Goal: Obtain resource: Download file/media

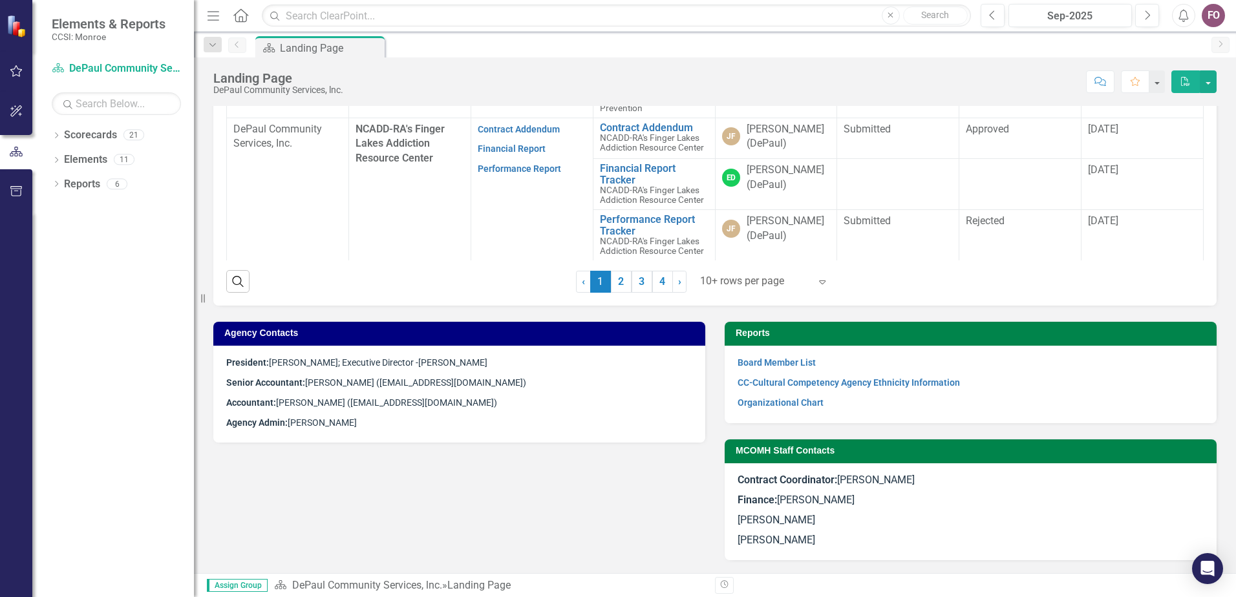
scroll to position [694, 0]
click at [614, 282] on link "2" at bounding box center [621, 282] width 21 height 22
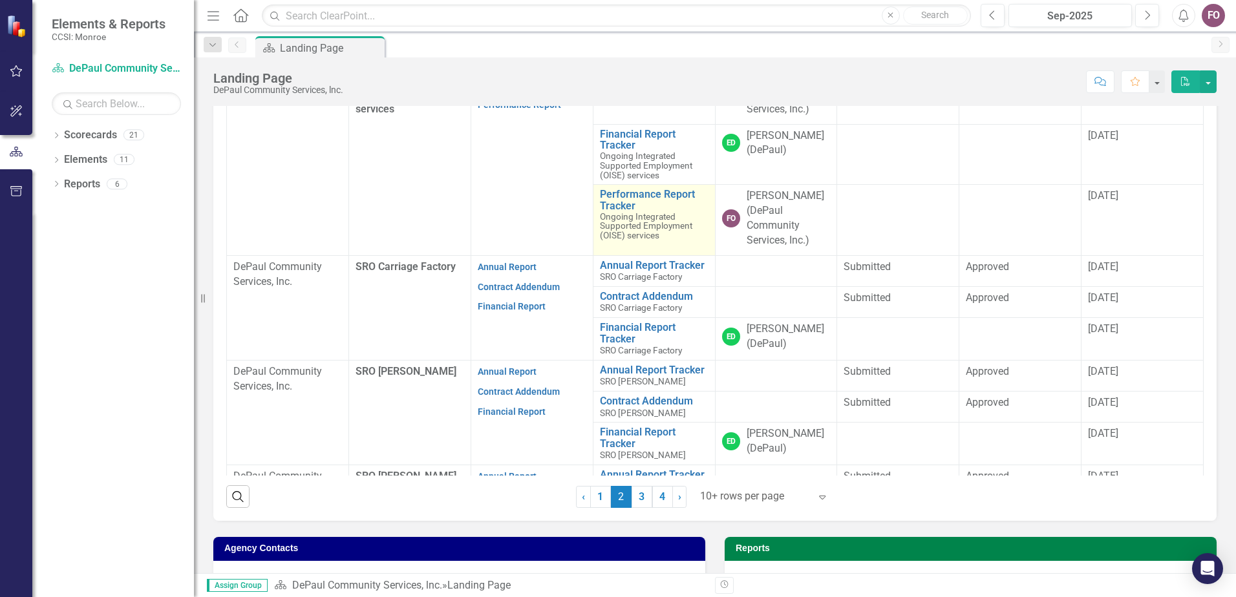
scroll to position [306, 0]
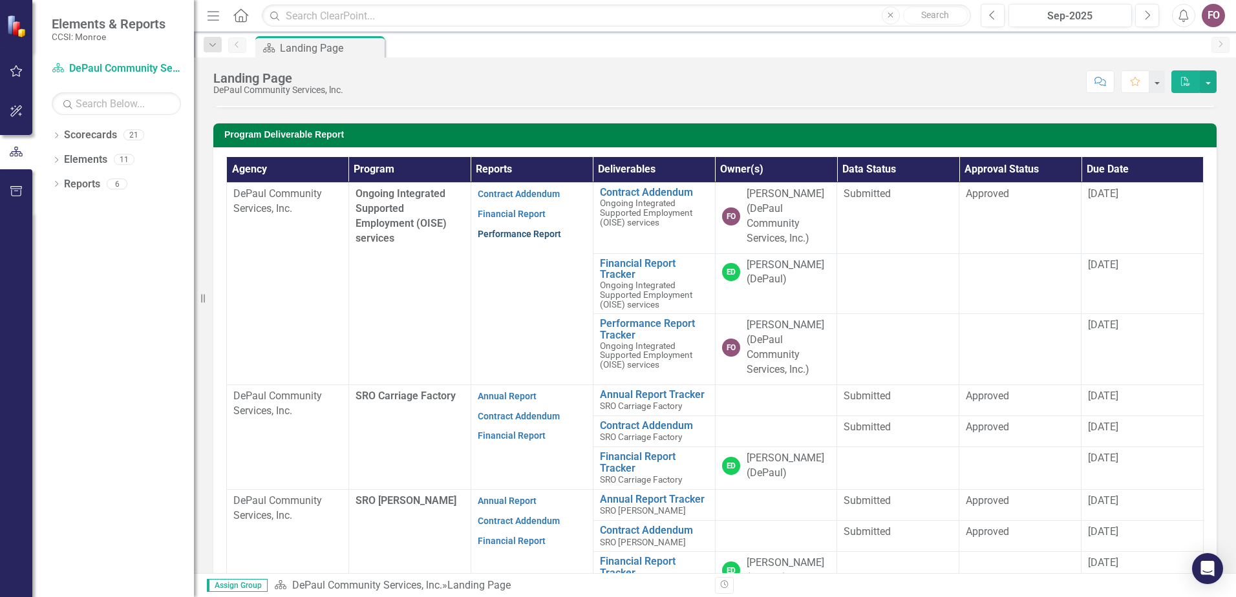
click at [521, 239] on link "Performance Report" at bounding box center [519, 234] width 83 height 10
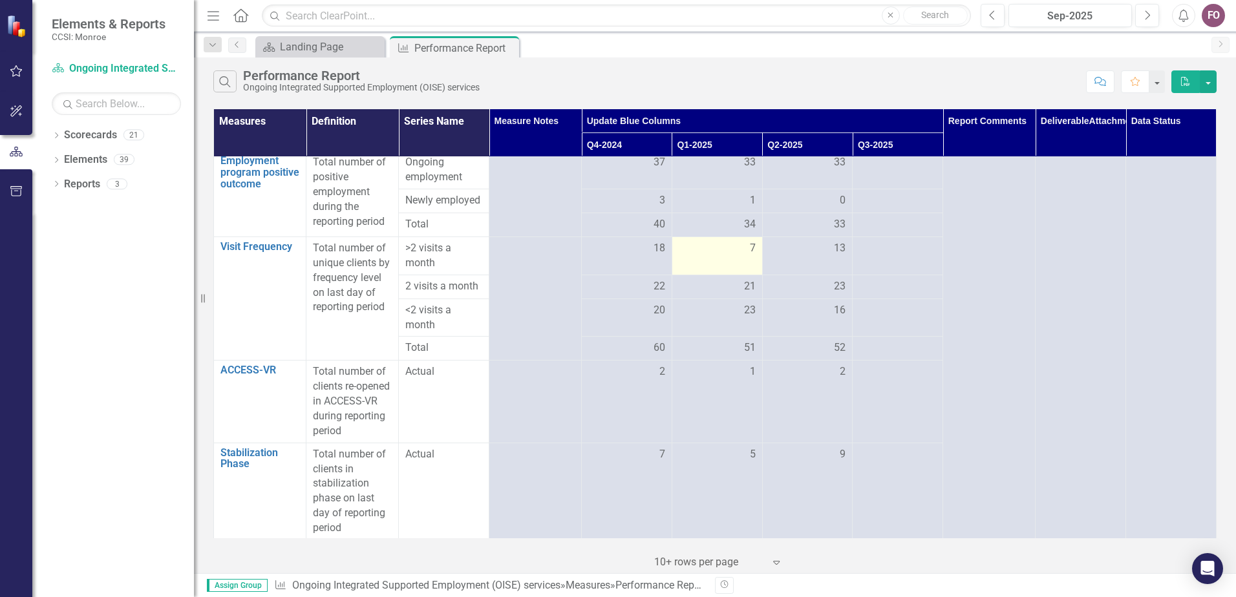
scroll to position [254, 0]
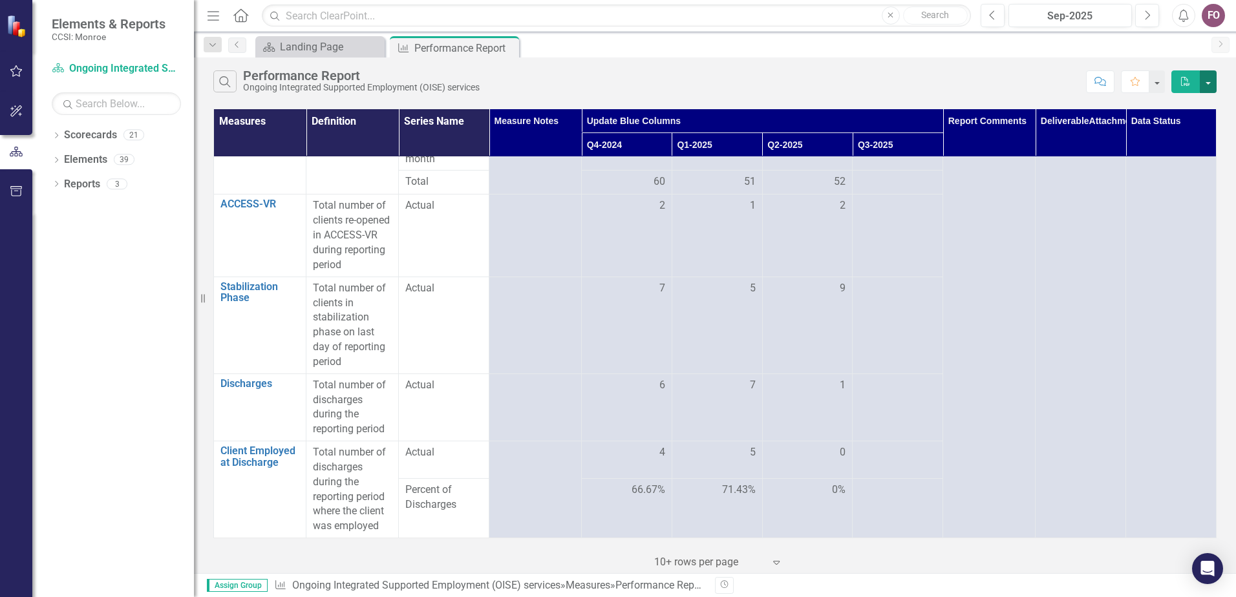
click at [1216, 82] on button "button" at bounding box center [1208, 81] width 17 height 23
click at [1172, 151] on link "Email Email Page" at bounding box center [1165, 154] width 102 height 24
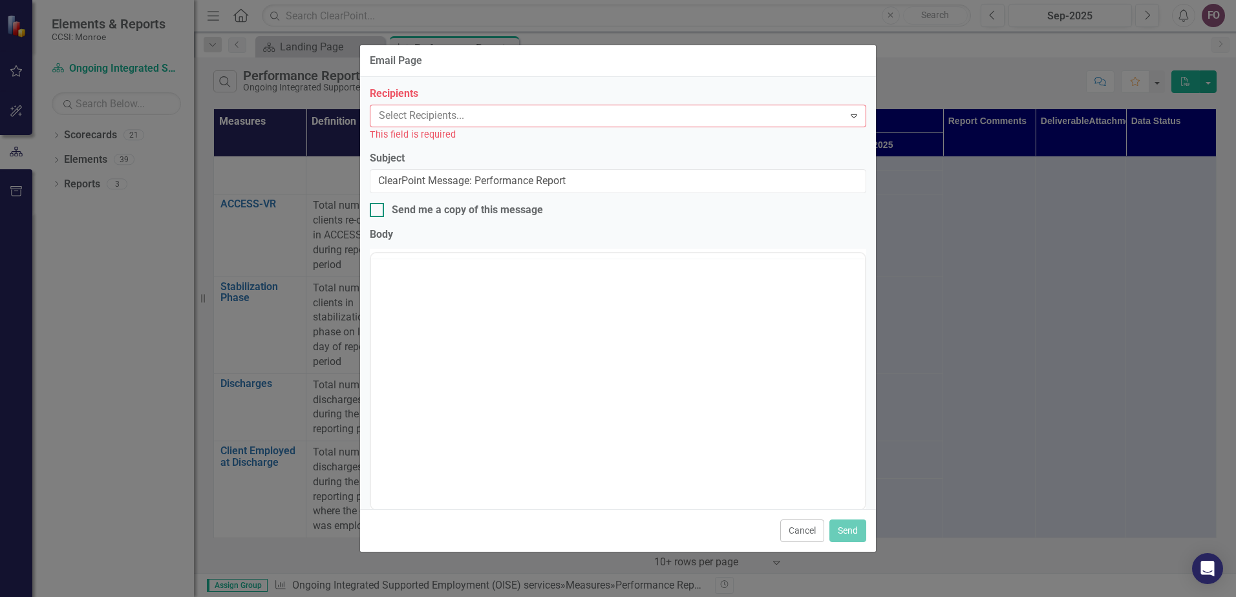
scroll to position [0, 0]
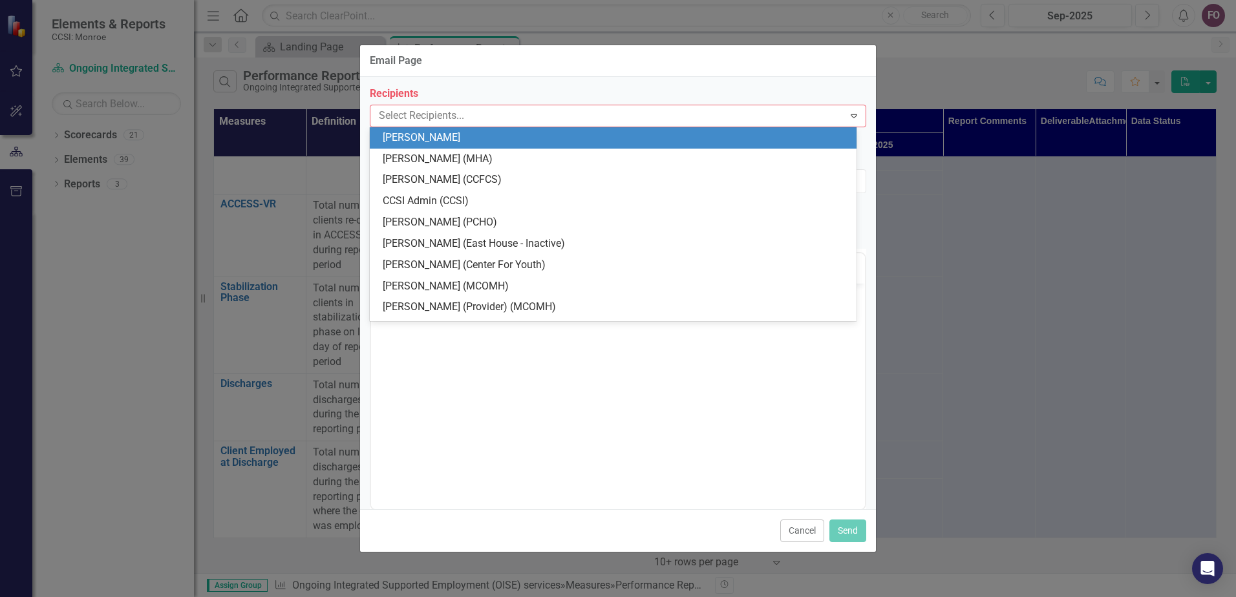
click at [457, 117] on div at bounding box center [609, 115] width 470 height 17
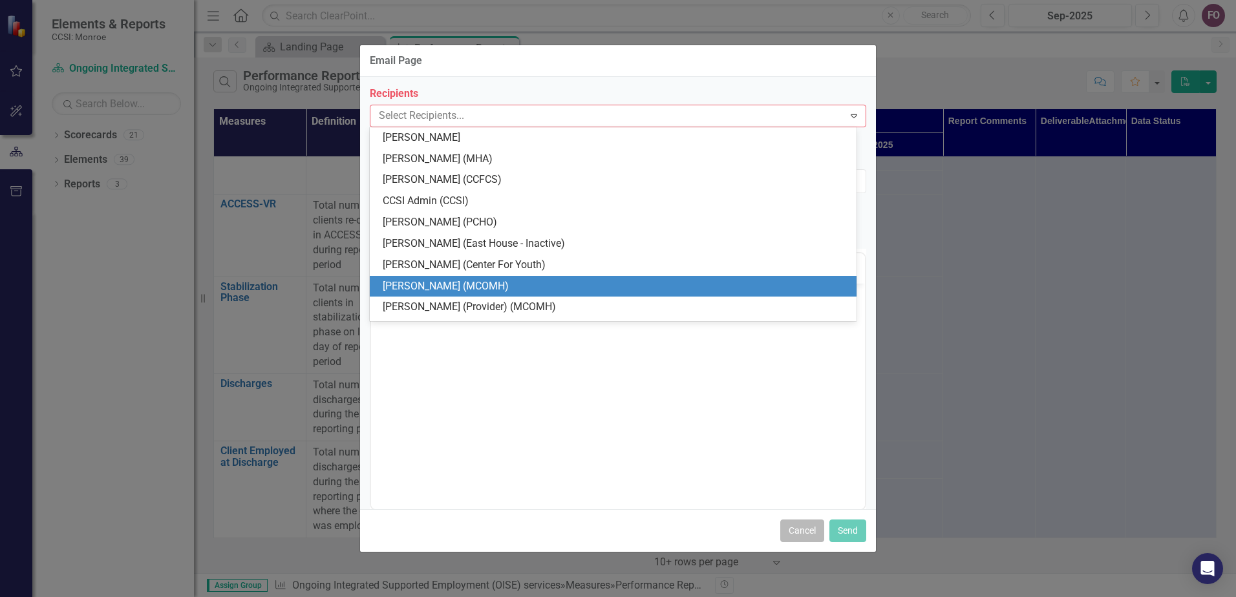
click at [806, 535] on button "Cancel" at bounding box center [802, 531] width 44 height 23
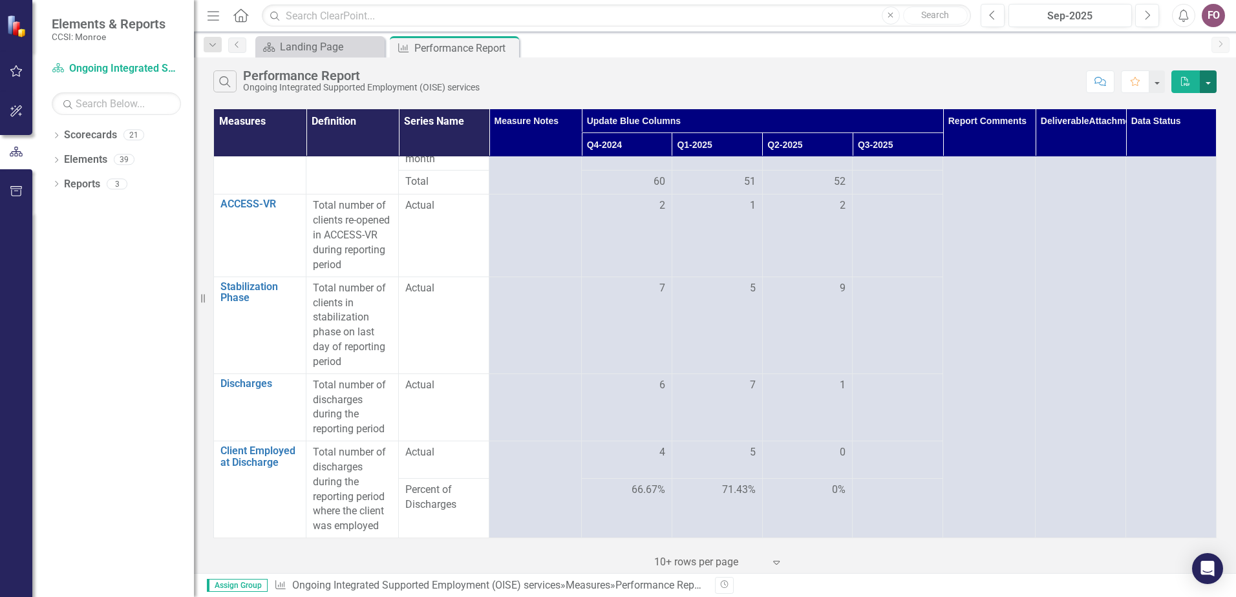
click at [1208, 81] on button "button" at bounding box center [1208, 81] width 17 height 23
click at [1164, 106] on link "PDF Export to PDF" at bounding box center [1165, 106] width 102 height 24
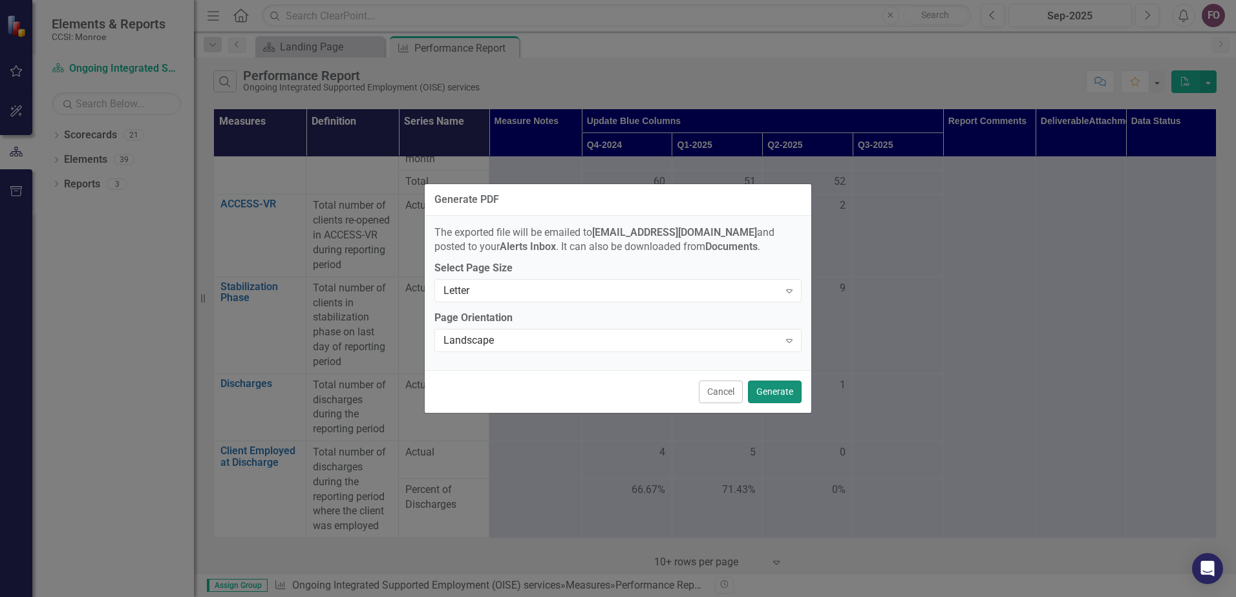
click at [780, 396] on button "Generate" at bounding box center [775, 392] width 54 height 23
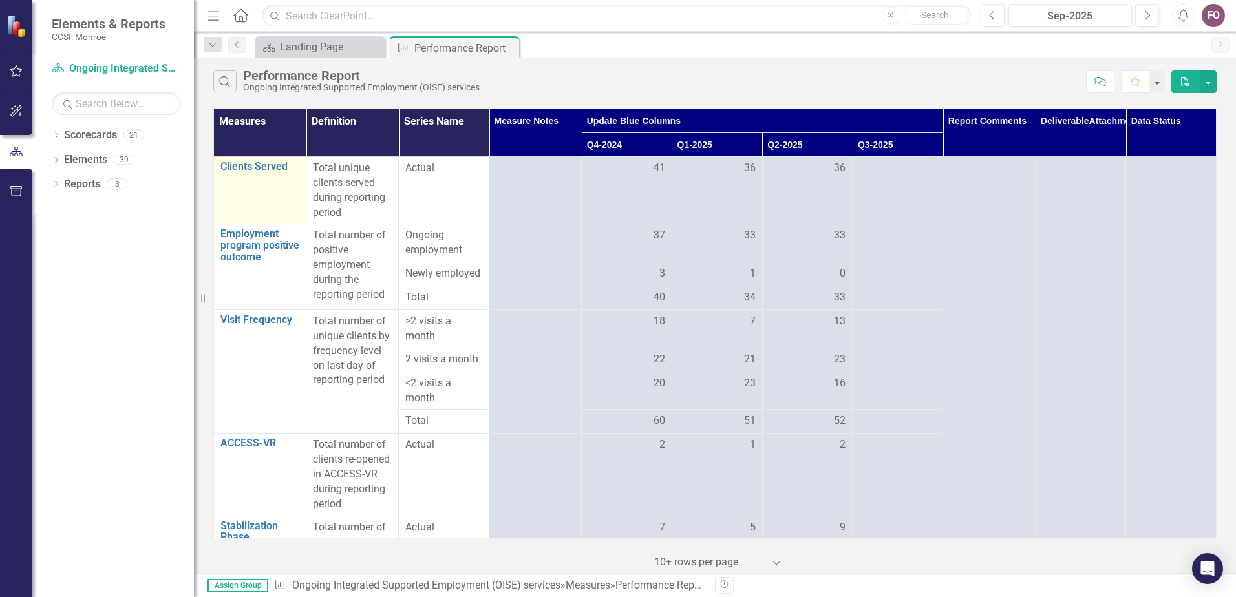
click at [222, 160] on td "Clients Served Link Open Element" at bounding box center [260, 190] width 92 height 67
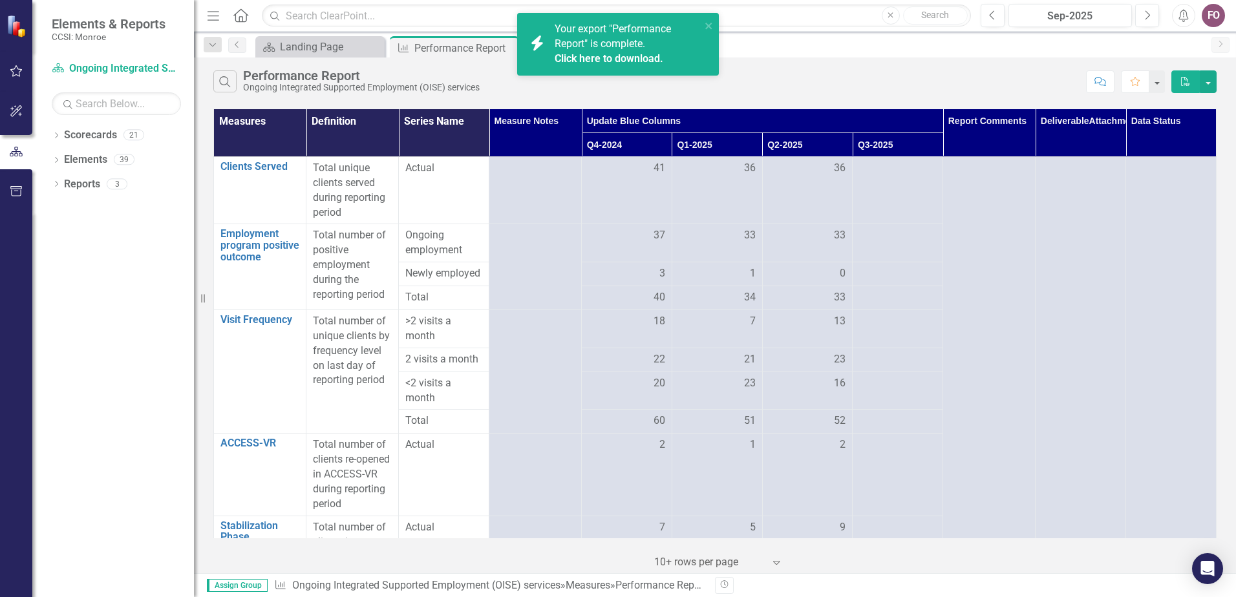
click at [568, 52] on link "Click here to download." at bounding box center [609, 58] width 109 height 12
